Goal: Information Seeking & Learning: Find specific fact

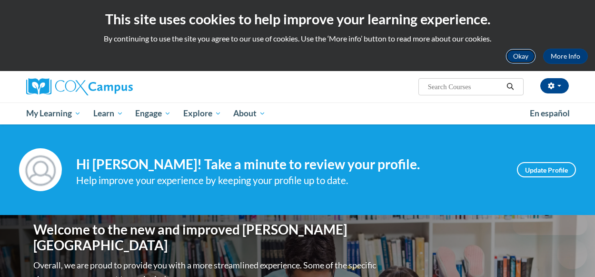
click at [521, 55] on button "Okay" at bounding box center [521, 56] width 30 height 15
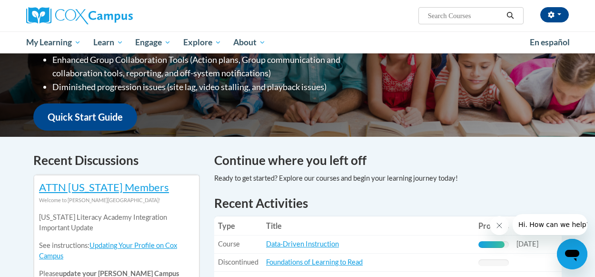
scroll to position [199, 0]
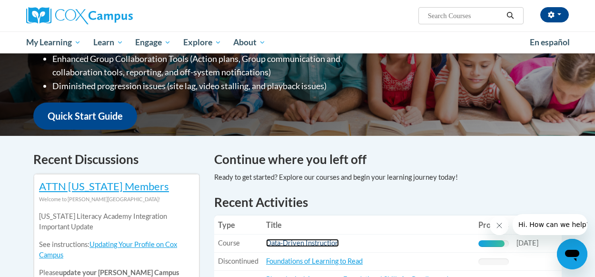
click at [325, 244] on link "Data-Driven Instruction" at bounding box center [302, 243] width 73 height 8
click at [325, 245] on link "Data-Driven Instruction" at bounding box center [302, 243] width 73 height 8
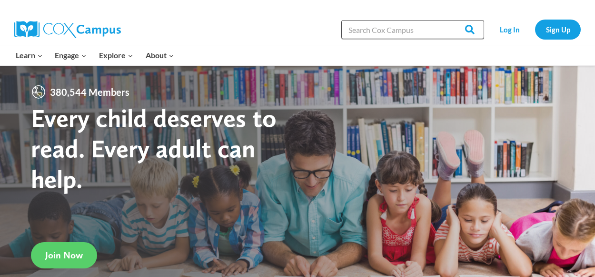
click at [427, 29] on input "Search in https://coxcampus.org/" at bounding box center [413, 29] width 143 height 19
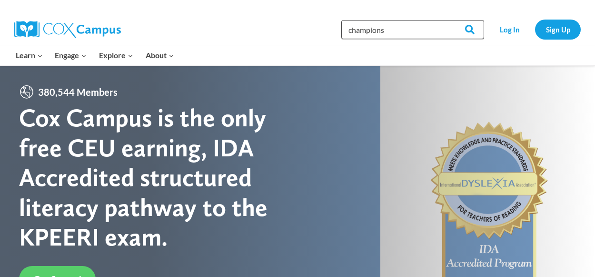
type input "champions"
click at [447, 20] on input "Search" at bounding box center [465, 29] width 37 height 19
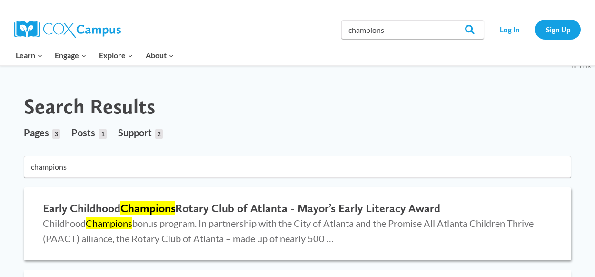
click at [417, 220] on span "Childhood Champions bonus program. In partnership with the City of Atlanta and …" at bounding box center [288, 230] width 491 height 27
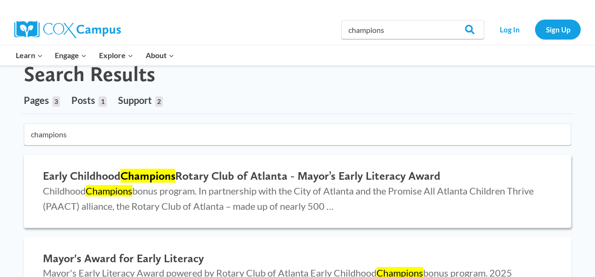
scroll to position [32, 0]
click at [88, 101] on span "Posts" at bounding box center [83, 100] width 24 height 11
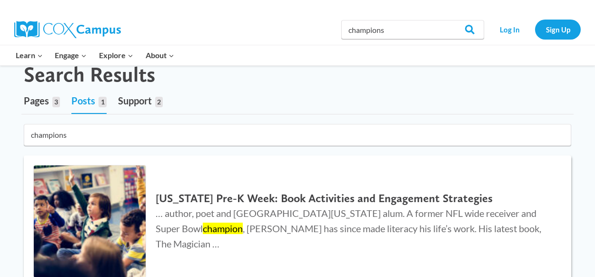
click at [354, 223] on span "… author, poet and University of Georgia alum. A former NFL wide receiver and S…" at bounding box center [349, 228] width 386 height 42
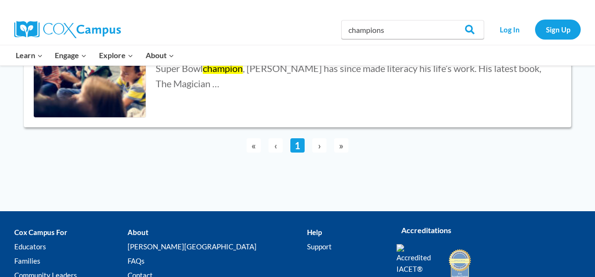
scroll to position [0, 0]
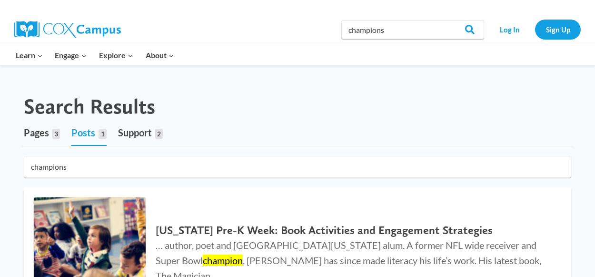
click at [40, 130] on span "Pages" at bounding box center [36, 132] width 25 height 11
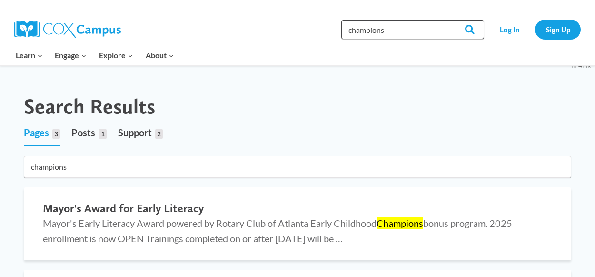
click at [406, 29] on input "champions" at bounding box center [413, 29] width 143 height 19
click at [451, 30] on input "Search" at bounding box center [465, 29] width 37 height 19
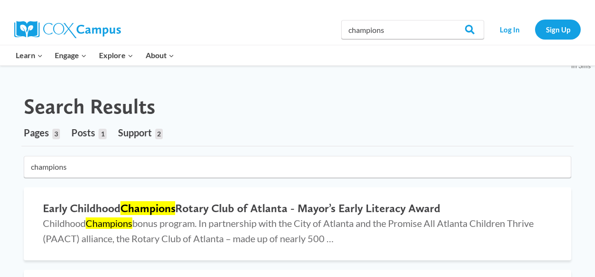
click at [86, 128] on span "Posts" at bounding box center [83, 132] width 24 height 11
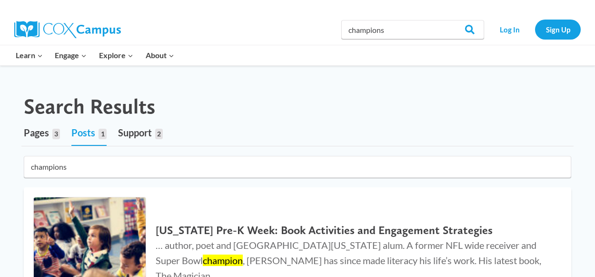
click at [141, 167] on input "champions" at bounding box center [298, 167] width 548 height 22
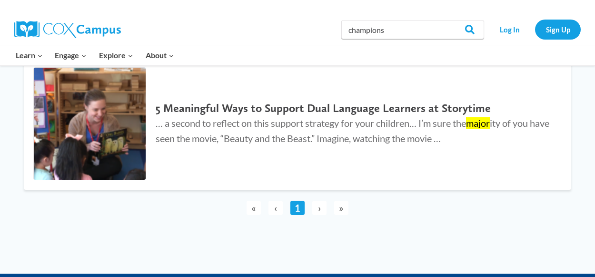
scroll to position [1689, 0]
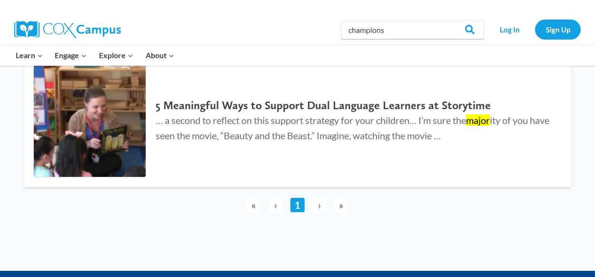
type input "mayor"
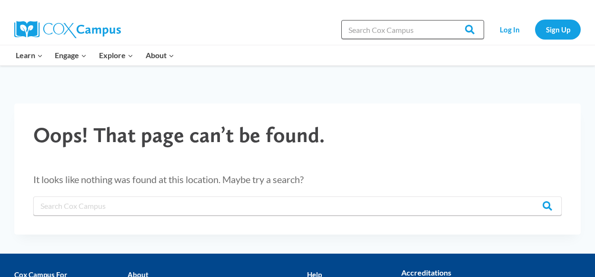
click at [412, 29] on input "Search in [URL][DOMAIN_NAME]" at bounding box center [413, 29] width 143 height 19
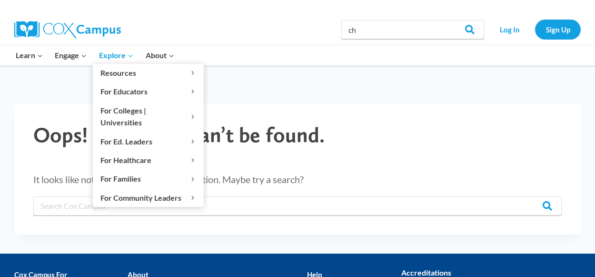
click at [129, 55] on icon "Primary Navigation" at bounding box center [131, 56] width 4 height 2
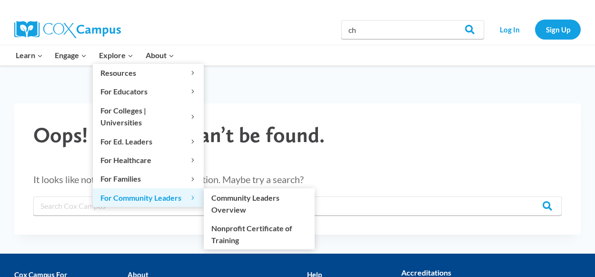
click at [175, 191] on span "For Community Leaders Expand" at bounding box center [149, 197] width 96 height 12
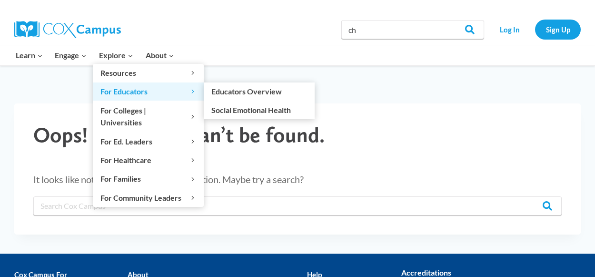
click at [160, 89] on span "For Educators Expand" at bounding box center [149, 91] width 96 height 12
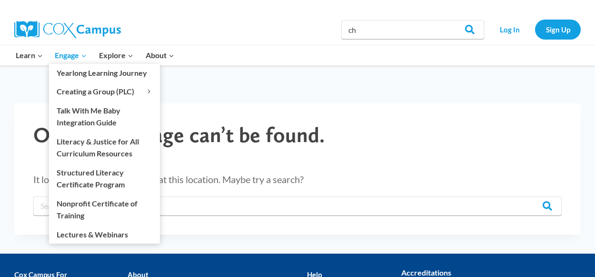
click at [76, 53] on span "Engage Expand" at bounding box center [71, 55] width 32 height 12
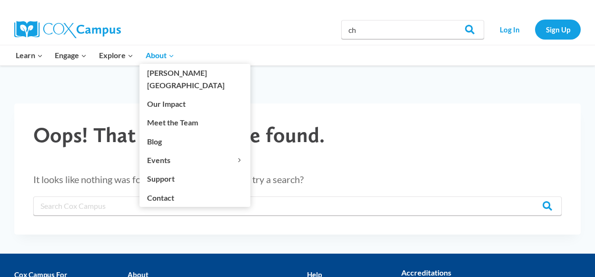
click at [171, 52] on icon "Expand" at bounding box center [171, 55] width 7 height 7
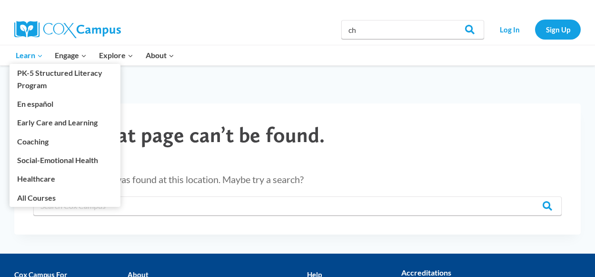
click at [42, 54] on icon "Expand" at bounding box center [40, 55] width 7 height 7
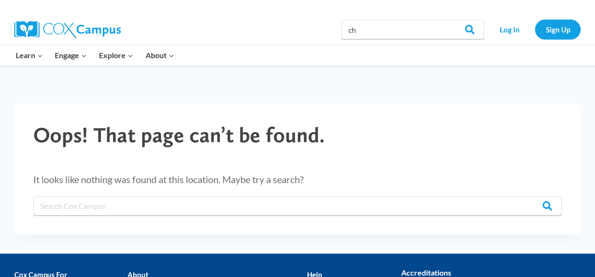
click at [246, 24] on div "Search in https://coxcampus.org/ ch Search Search Log In Sign Up" at bounding box center [407, 29] width 350 height 30
click at [413, 28] on input "ch" at bounding box center [413, 29] width 143 height 19
type input "c"
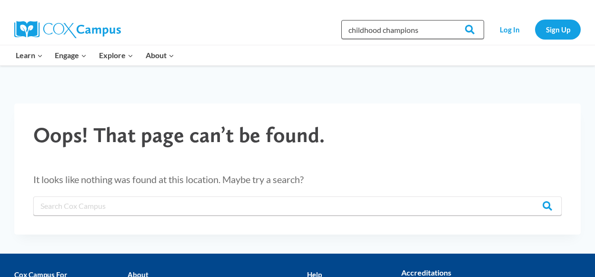
type input "childhood champions"
click at [447, 20] on input "Search" at bounding box center [465, 29] width 37 height 19
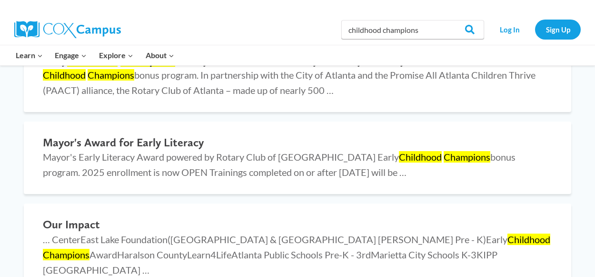
scroll to position [149, 0]
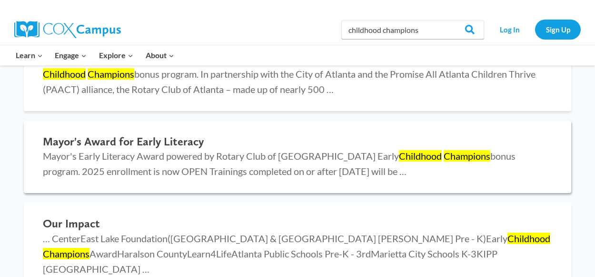
click at [296, 167] on span "Mayor's Early Literacy Award powered by Rotary Club of Atlanta Early Childhood …" at bounding box center [279, 163] width 473 height 27
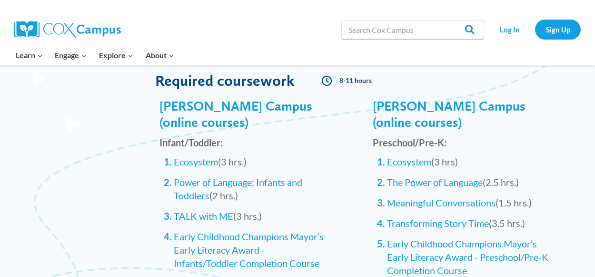
scroll to position [962, 0]
